Goal: Communication & Community: Answer question/provide support

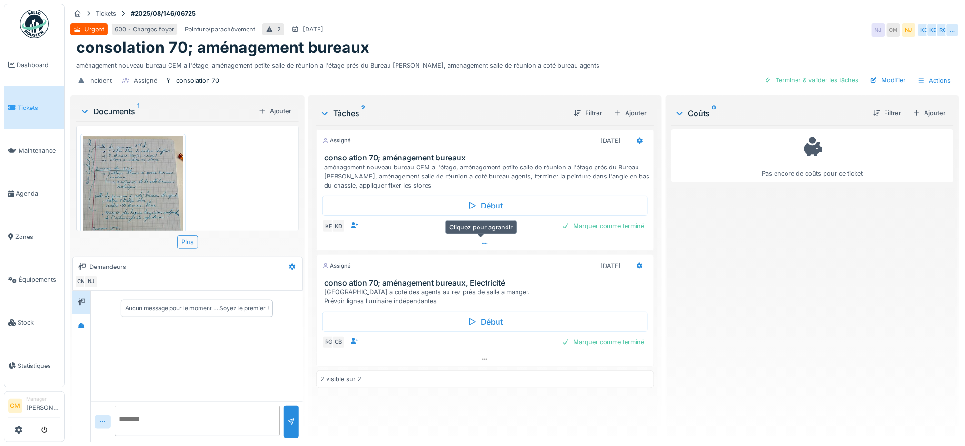
click at [481, 245] on icon at bounding box center [485, 243] width 8 height 6
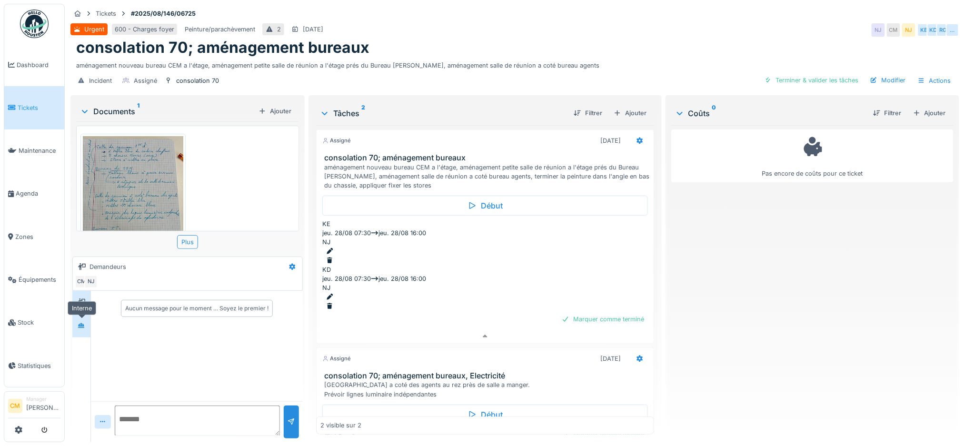
click at [85, 323] on icon at bounding box center [82, 326] width 8 height 6
click at [84, 299] on icon at bounding box center [82, 302] width 8 height 6
click at [128, 412] on textarea at bounding box center [197, 420] width 165 height 30
type textarea "**********"
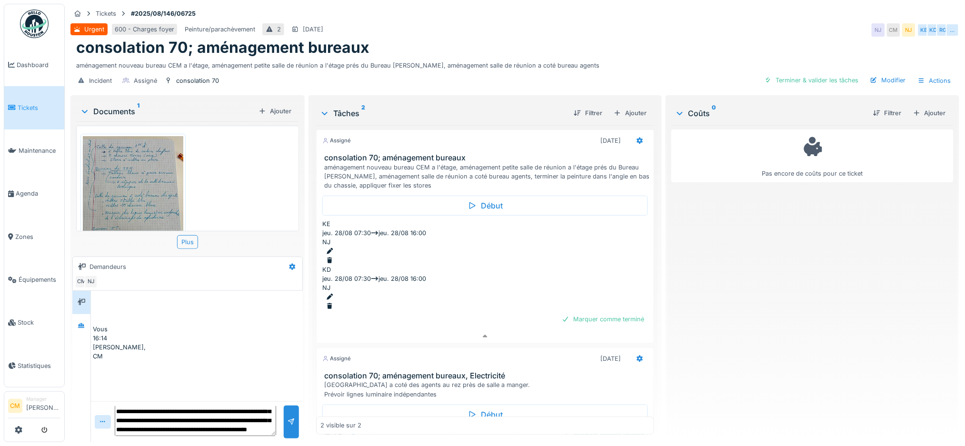
scroll to position [69, 0]
type textarea "**********"
click at [290, 417] on div at bounding box center [291, 421] width 8 height 9
click at [226, 343] on div "[PERSON_NAME]," at bounding box center [197, 347] width 208 height 9
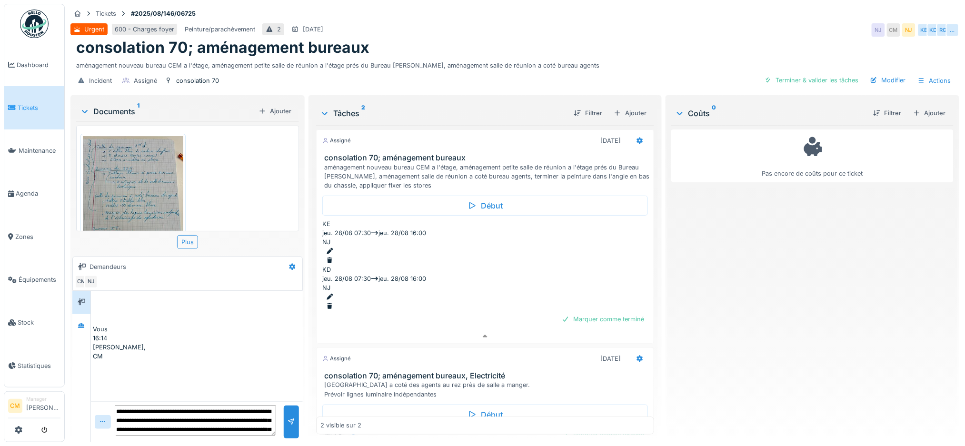
click at [259, 343] on div "[PERSON_NAME]," at bounding box center [197, 347] width 208 height 9
click at [85, 322] on div at bounding box center [82, 325] width 8 height 9
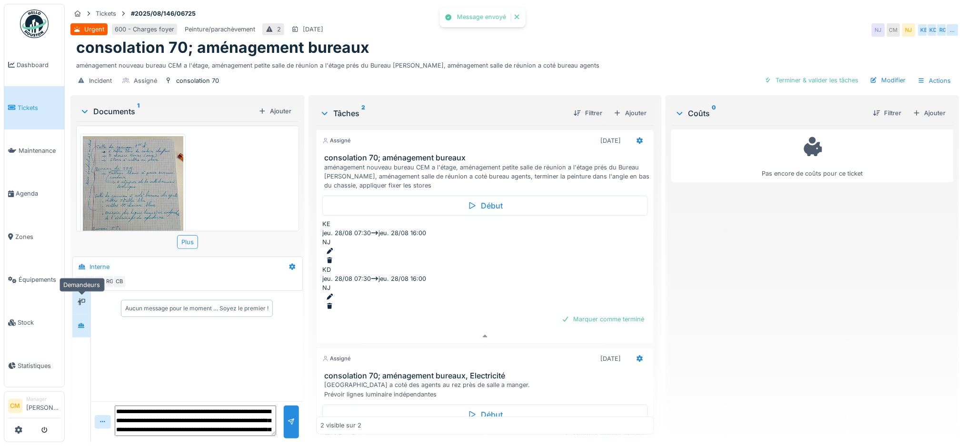
click at [85, 300] on icon at bounding box center [82, 302] width 8 height 7
click at [82, 330] on div at bounding box center [82, 325] width 8 height 9
click at [81, 296] on div at bounding box center [81, 302] width 14 height 12
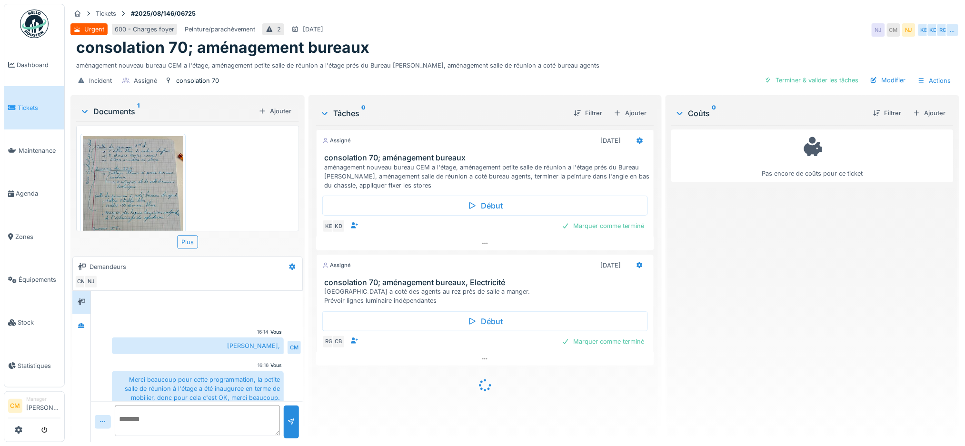
scroll to position [36, 0]
